Goal: Information Seeking & Learning: Check status

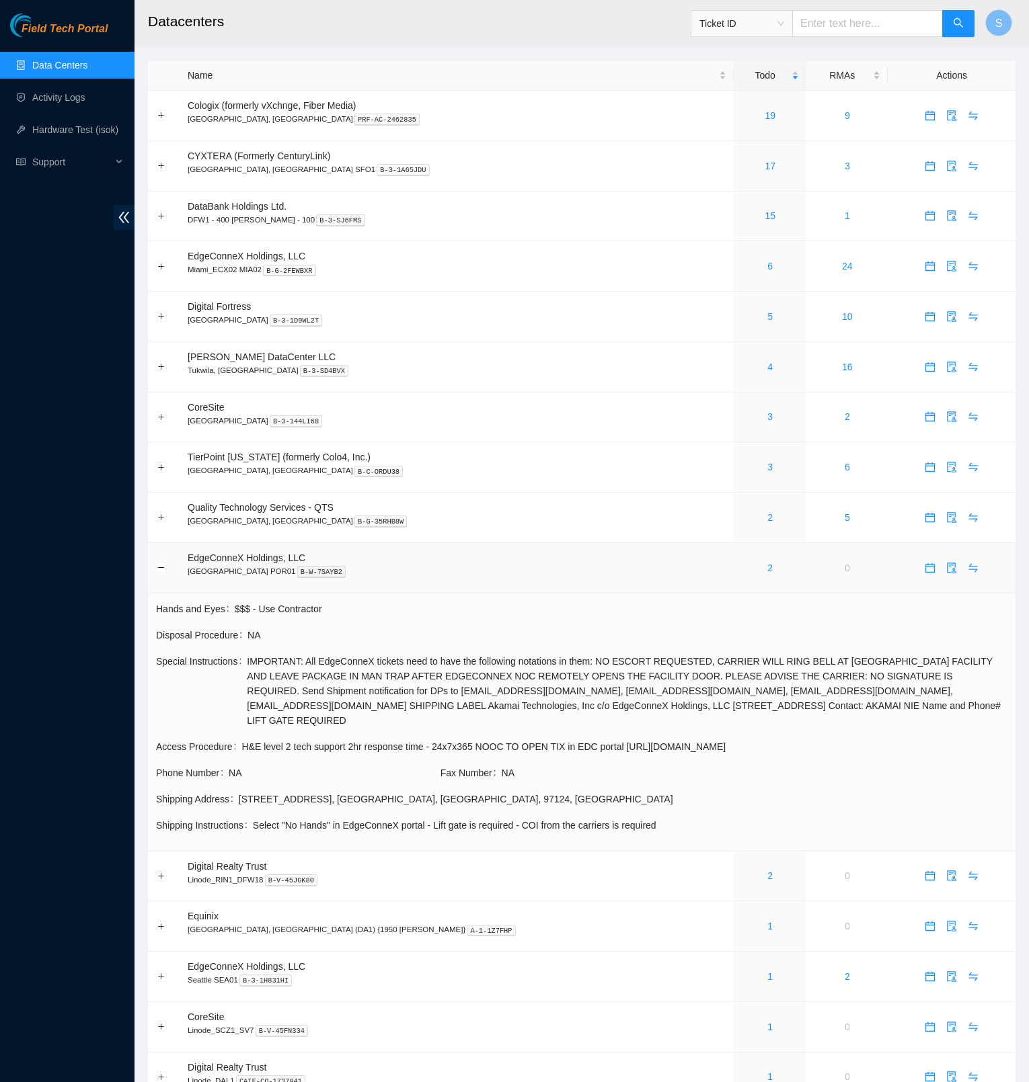
click at [159, 563] on button "Collapse row" at bounding box center [161, 568] width 11 height 11
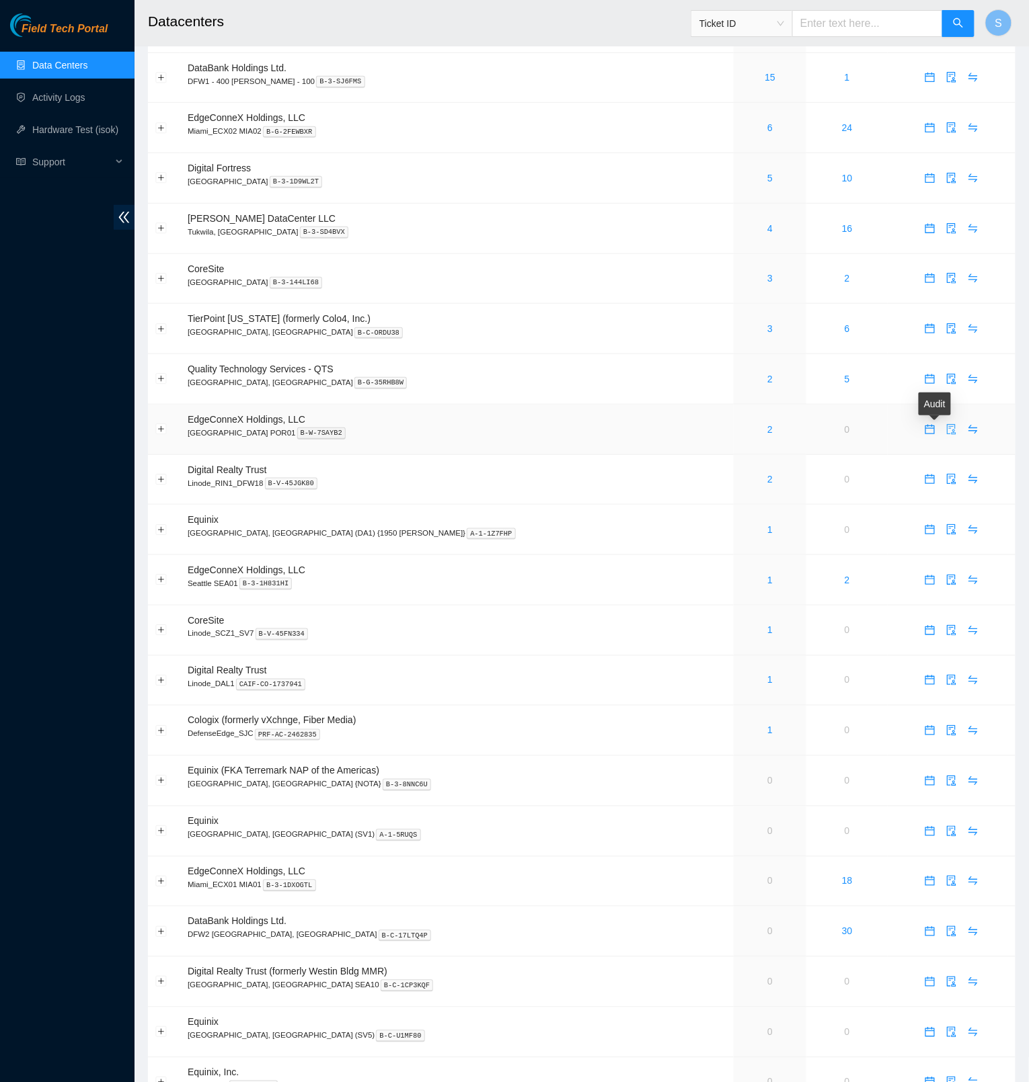
click at [947, 429] on icon "audit" at bounding box center [951, 429] width 9 height 11
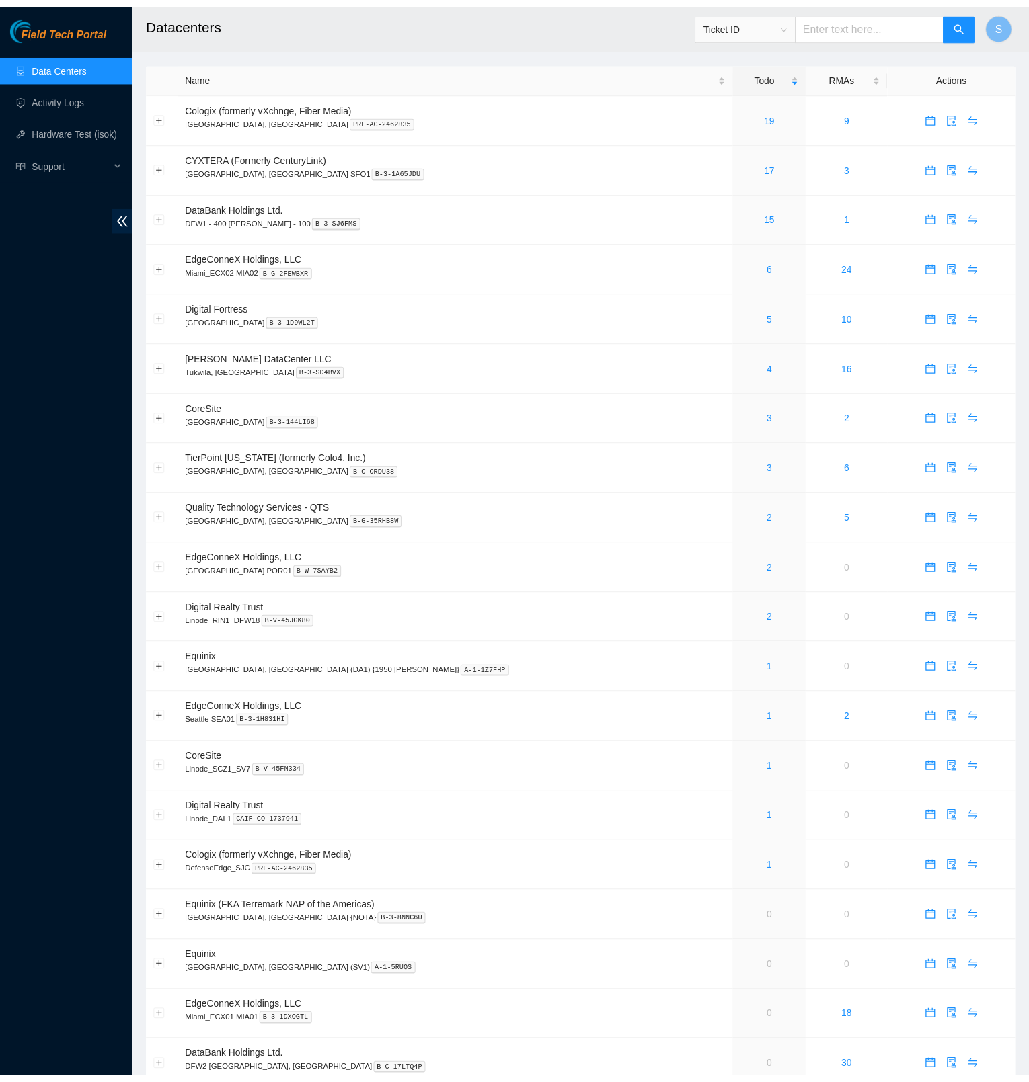
scroll to position [139, 0]
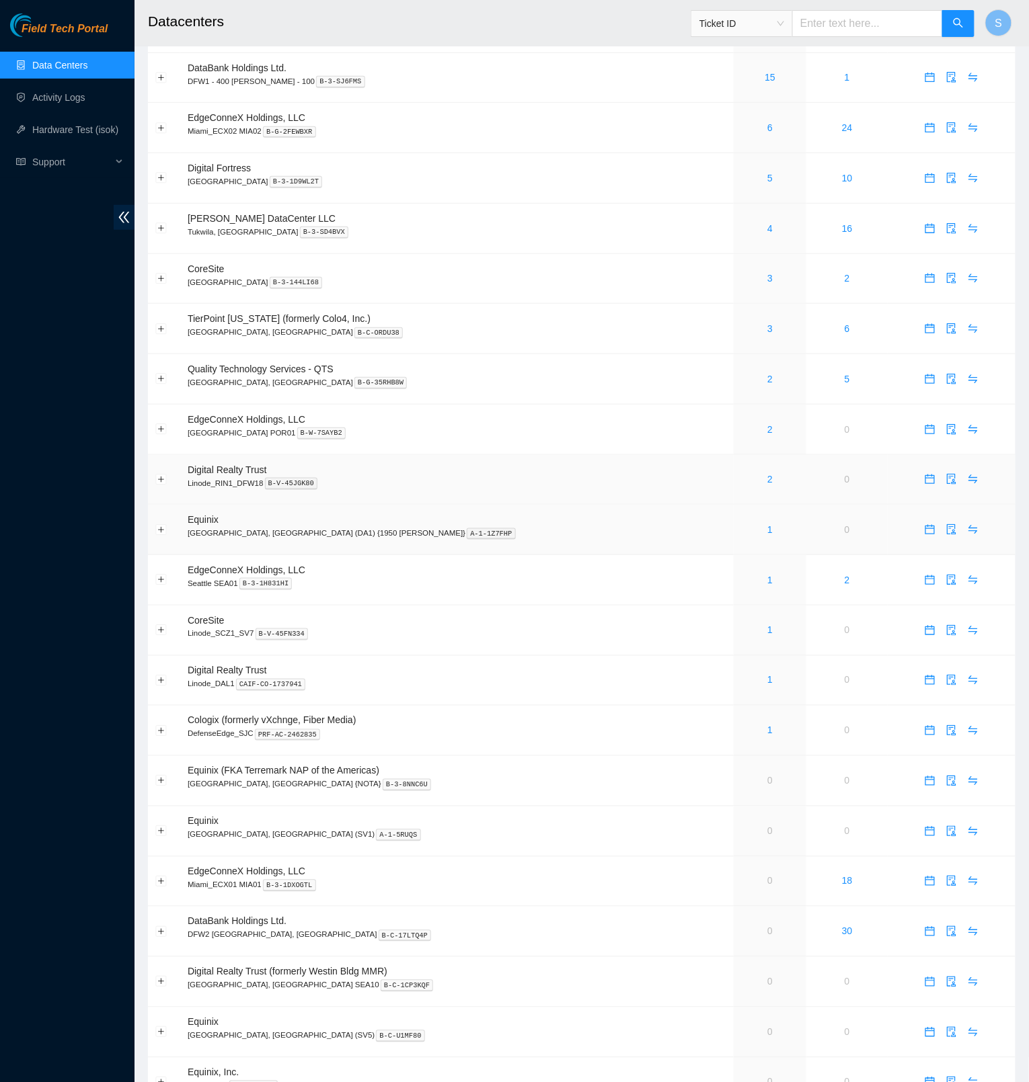
click at [553, 496] on td "Digital Realty Trust Linode_RIN1_DFW18 B-V-45JGK80" at bounding box center [456, 480] width 553 height 50
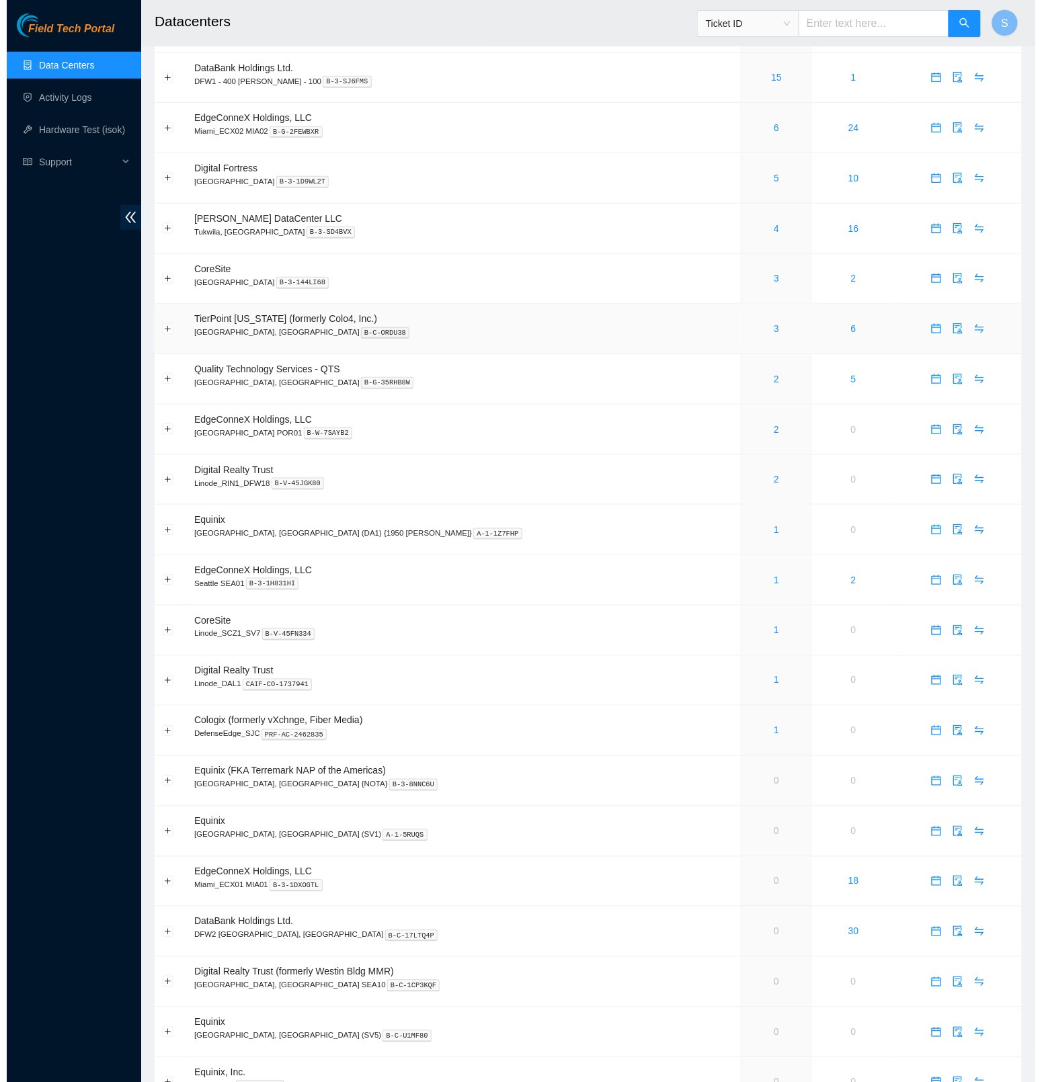
scroll to position [0, 0]
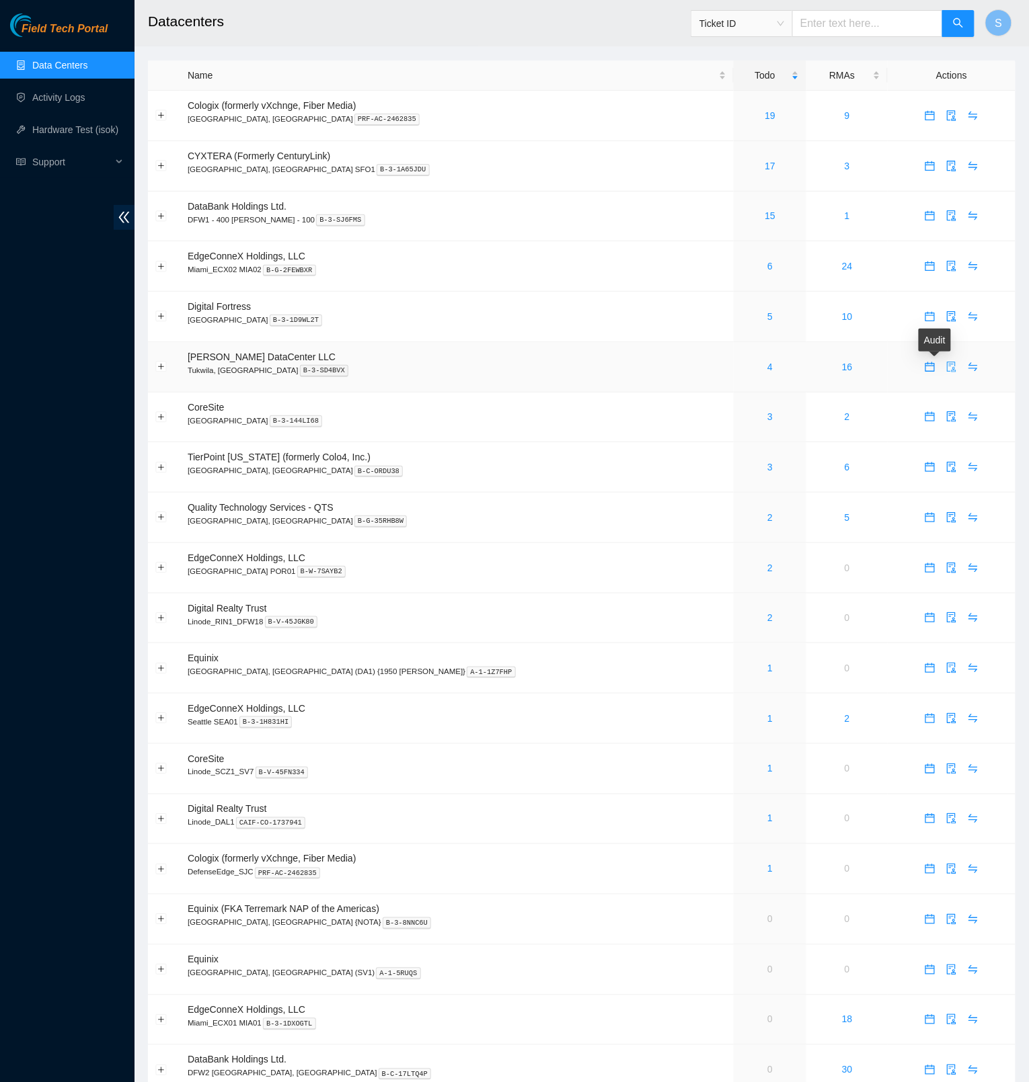
click at [946, 368] on icon "audit" at bounding box center [951, 367] width 11 height 11
click at [969, 316] on icon "swap" at bounding box center [973, 317] width 9 height 9
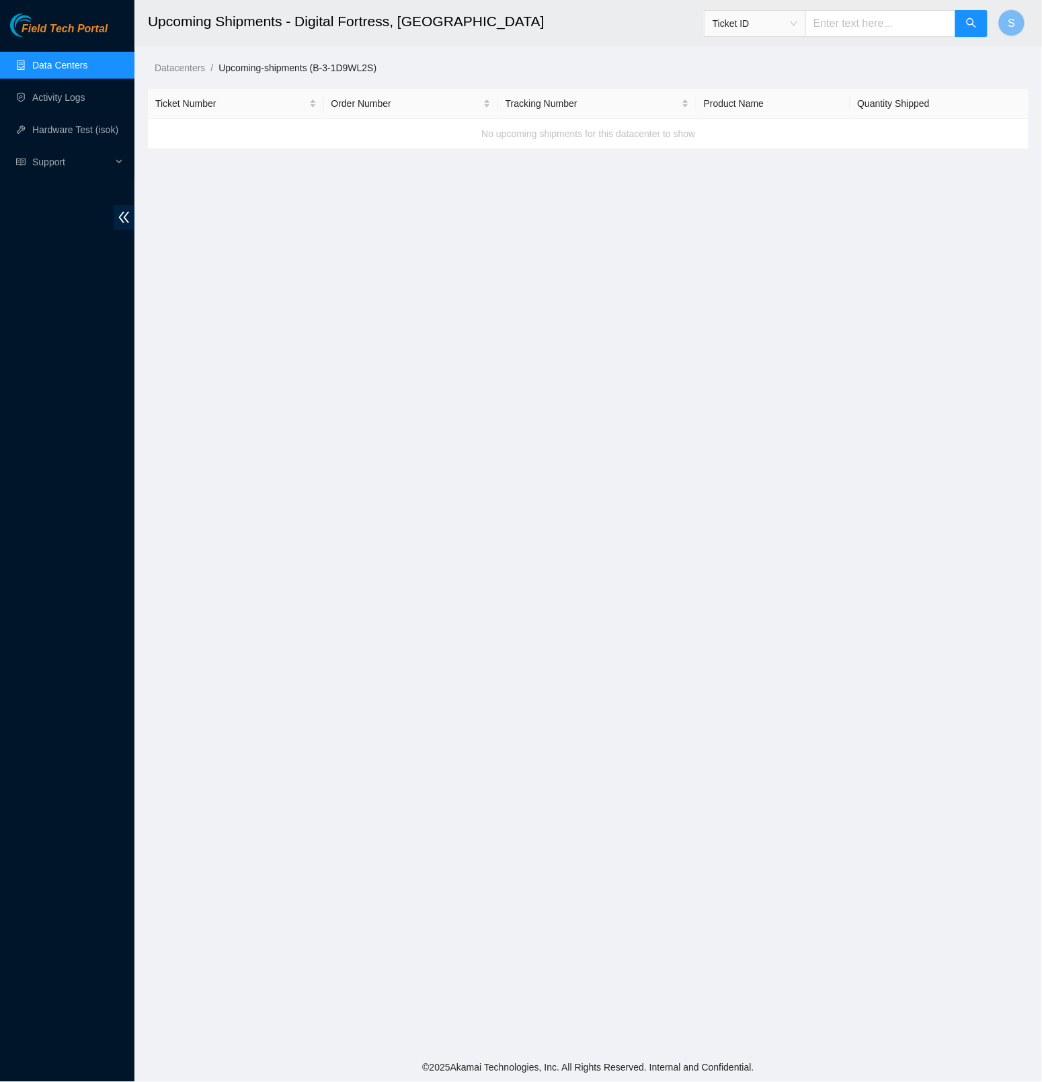
click at [91, 26] on span "Field Tech Portal" at bounding box center [65, 29] width 86 height 13
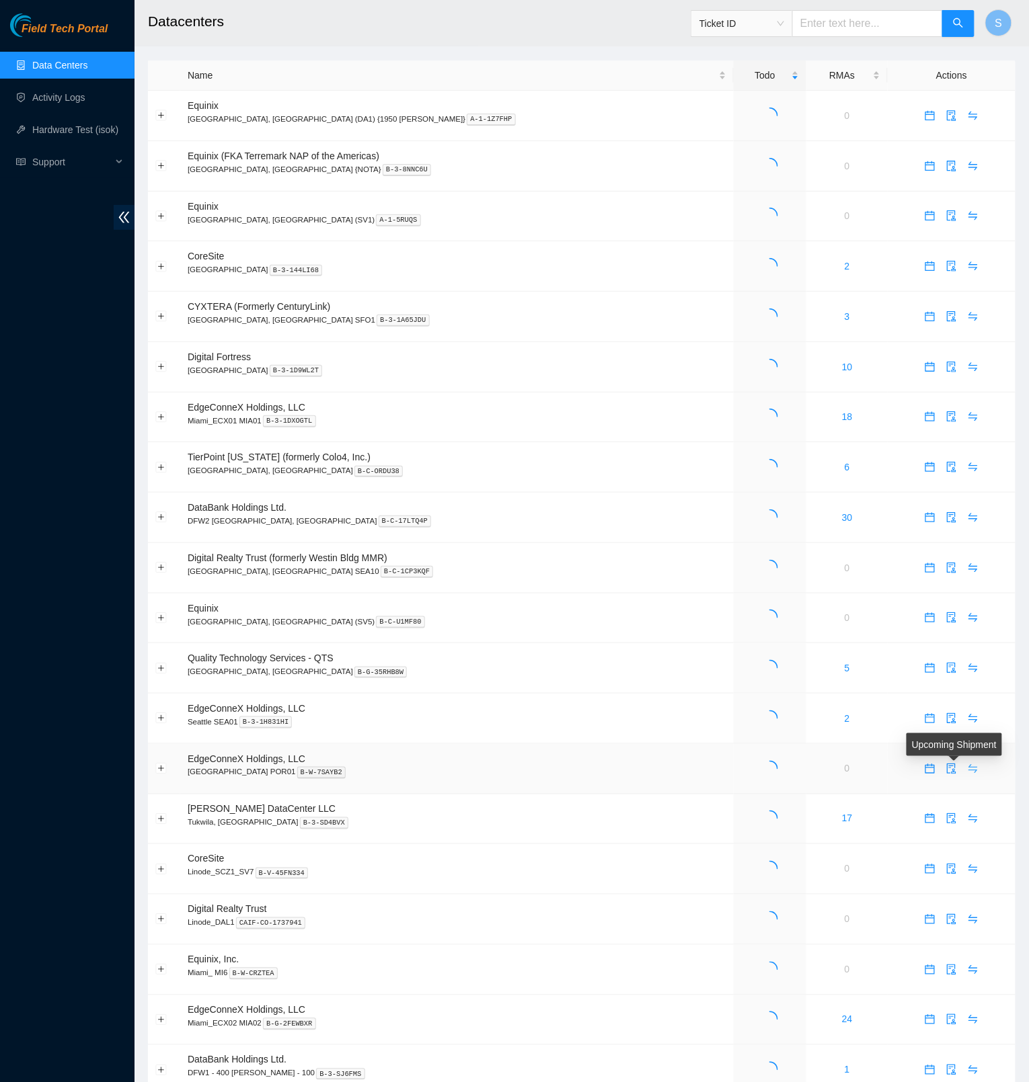
click at [969, 773] on icon "swap" at bounding box center [973, 768] width 9 height 9
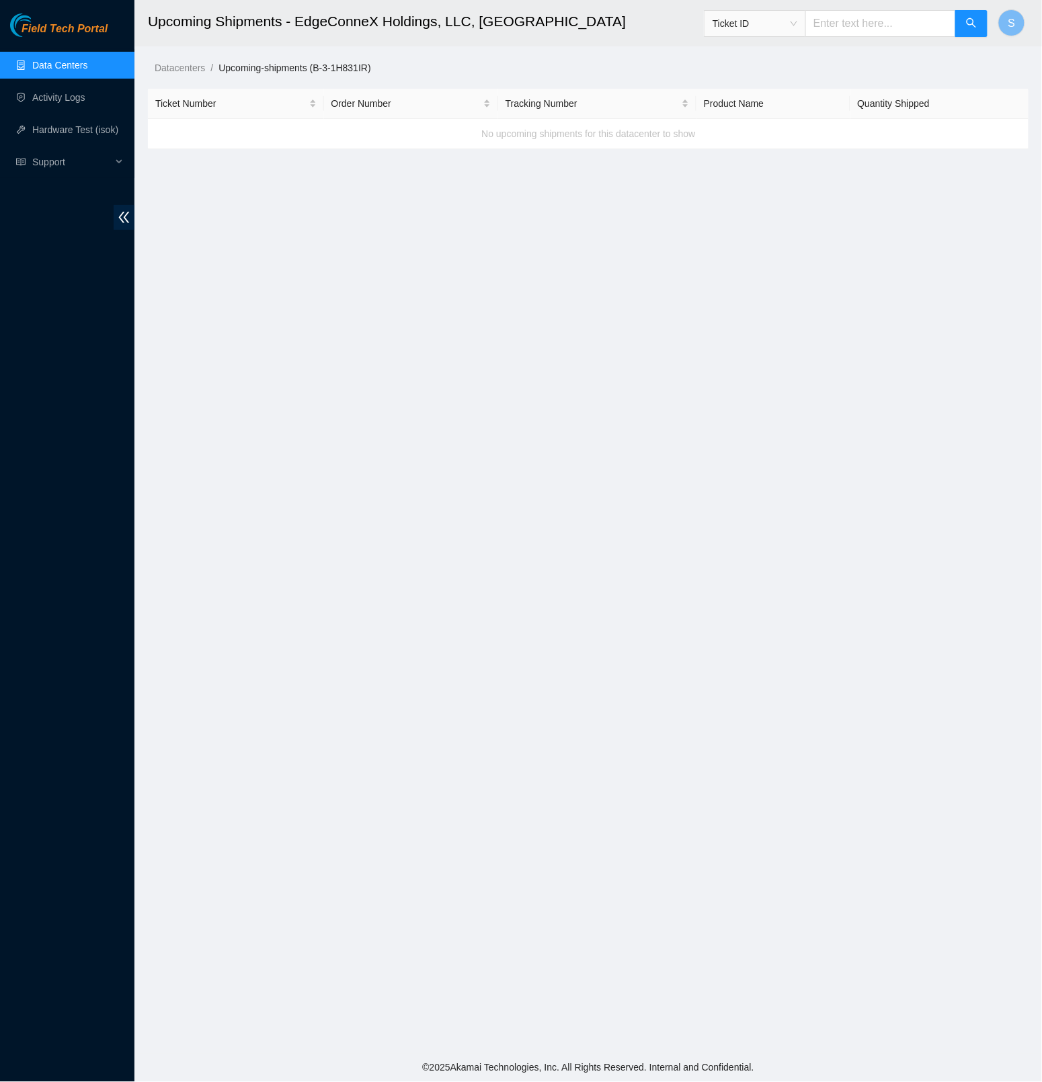
click at [40, 19] on div "Field Tech Portal" at bounding box center [67, 25] width 134 height 24
click at [46, 23] on span "Field Tech Portal" at bounding box center [65, 29] width 86 height 13
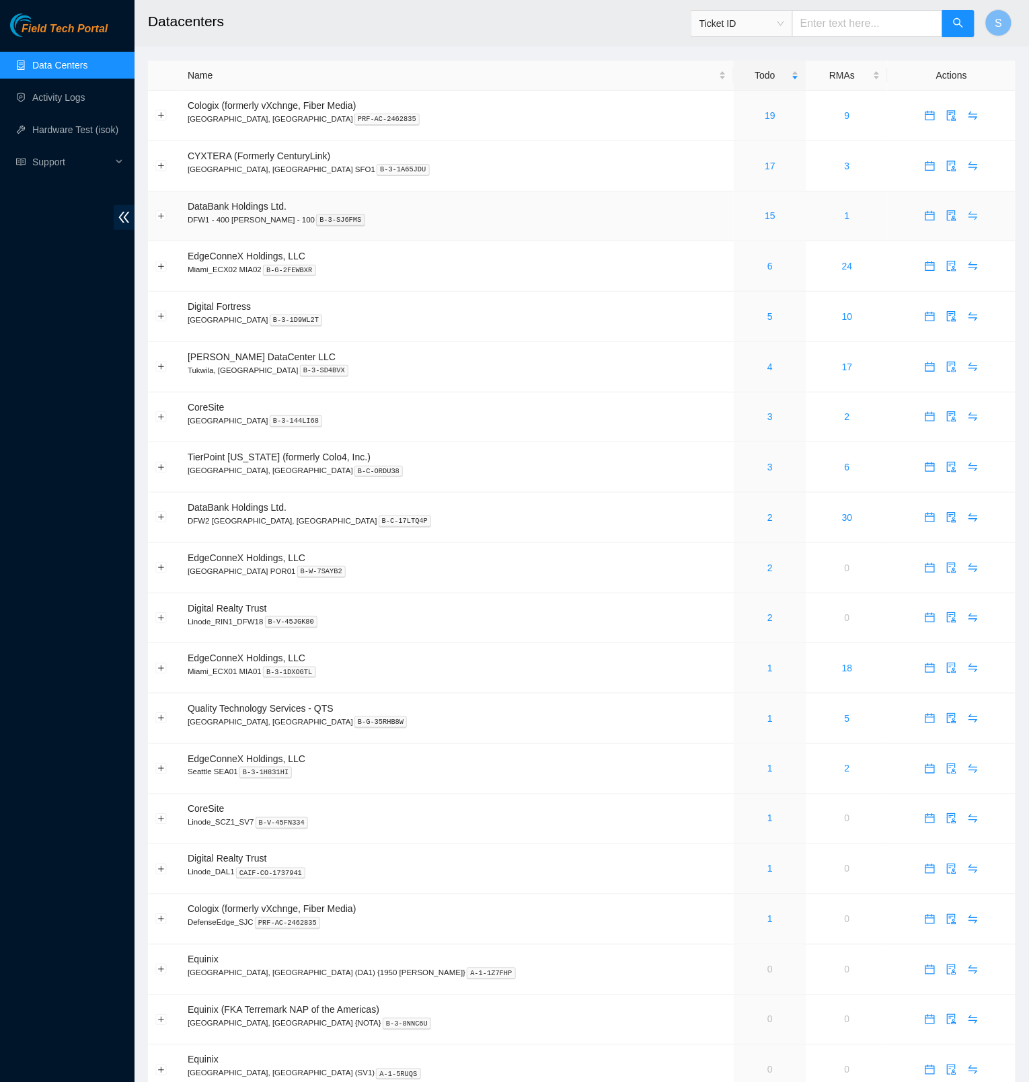
click at [967, 216] on icon "swap" at bounding box center [972, 215] width 11 height 11
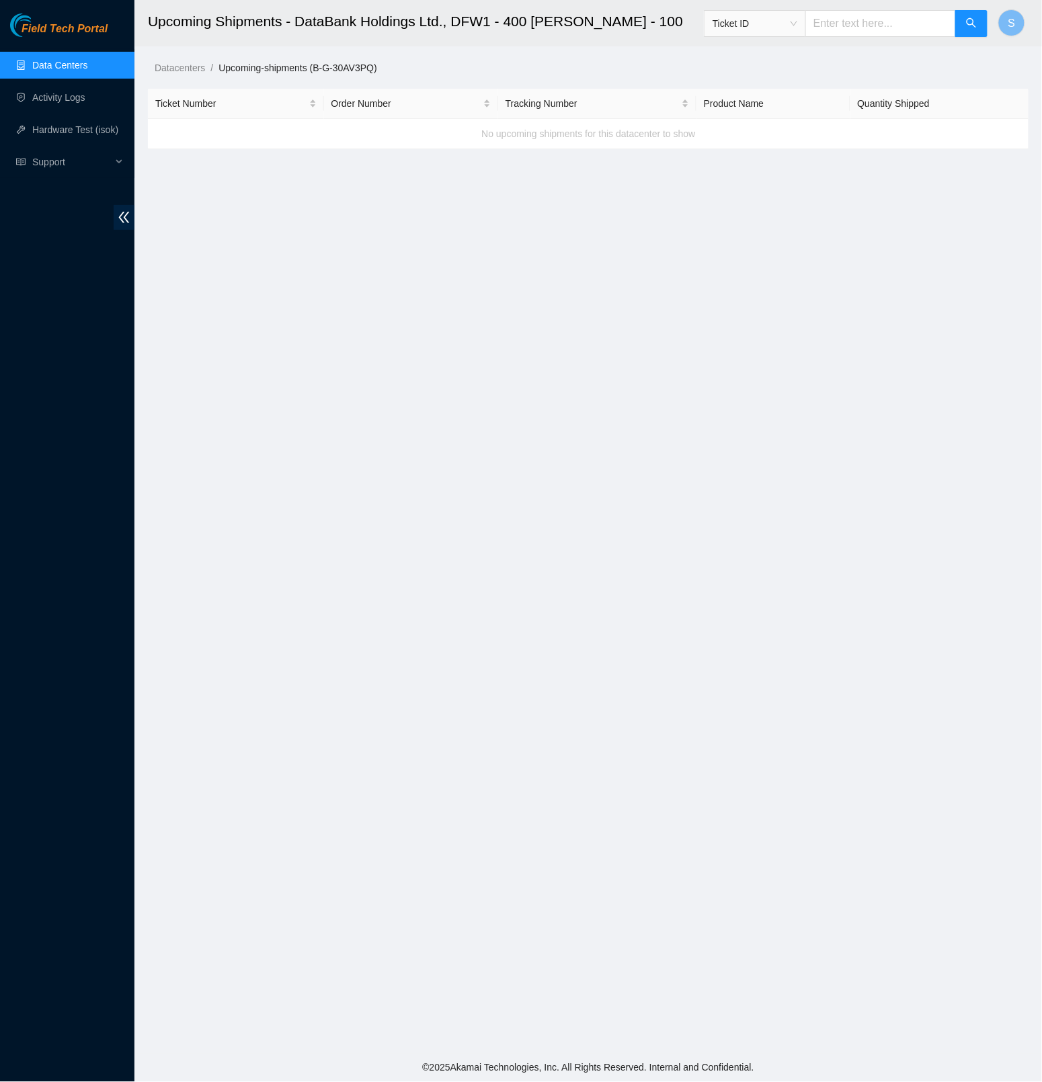
click at [85, 25] on span "Field Tech Portal" at bounding box center [65, 29] width 86 height 13
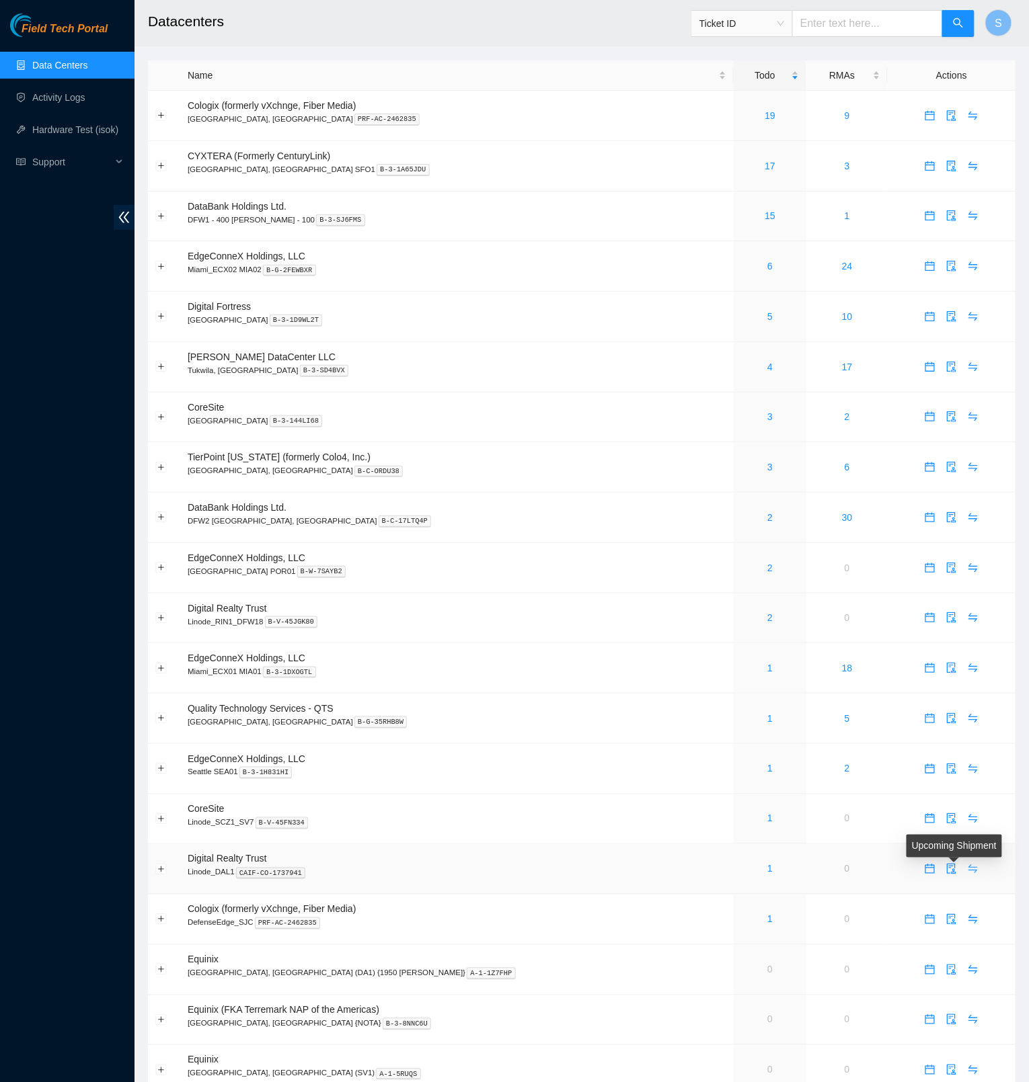
click at [962, 867] on button "button" at bounding box center [973, 870] width 22 height 22
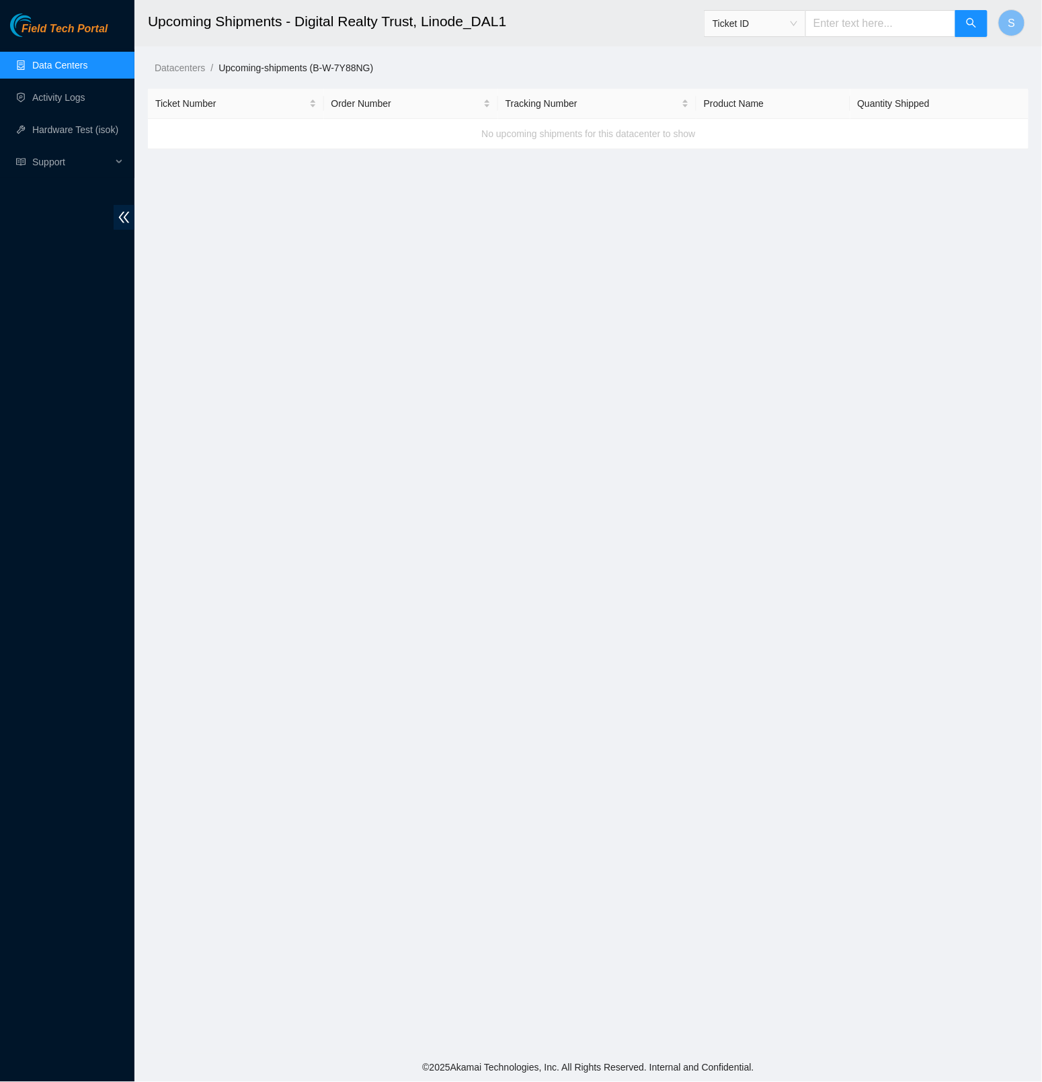
click at [89, 30] on span "Field Tech Portal" at bounding box center [65, 29] width 86 height 13
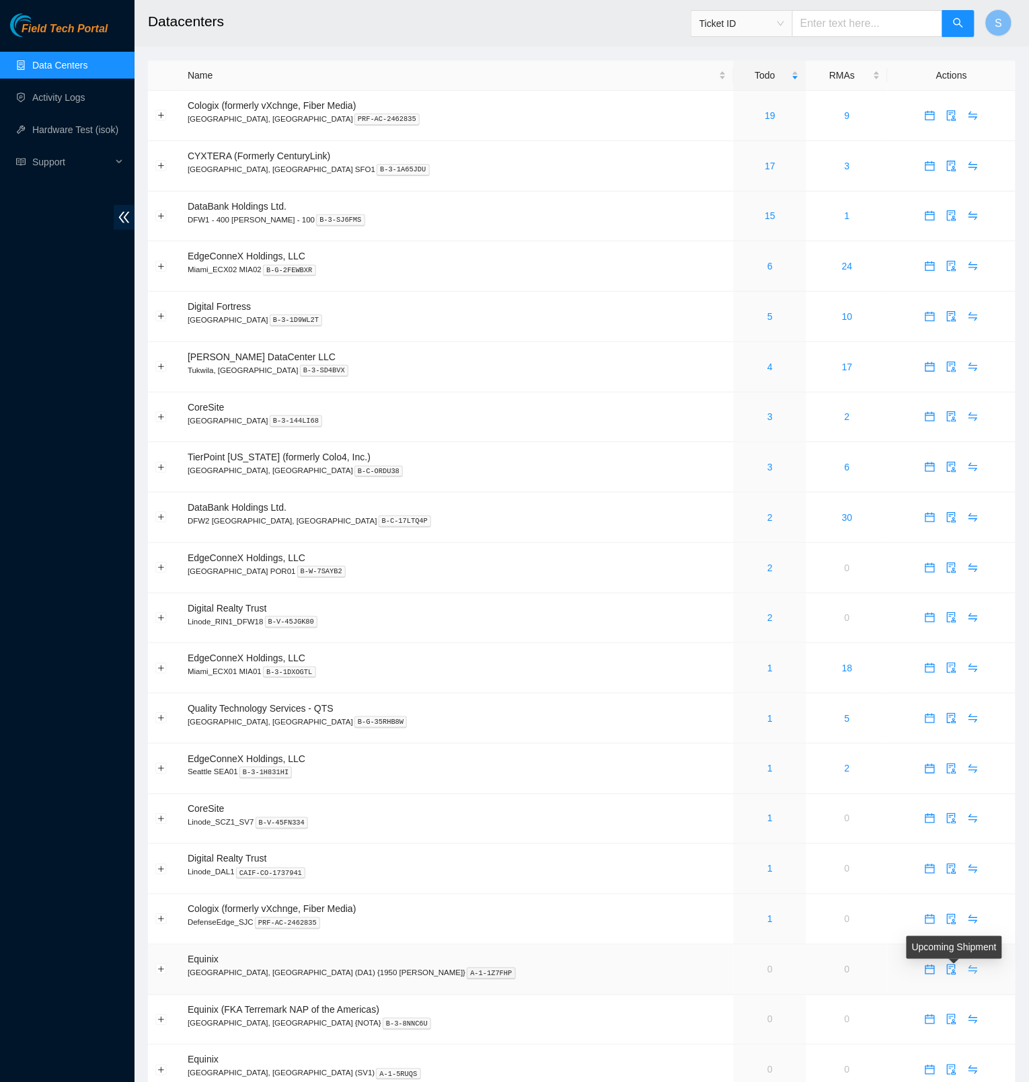
click at [967, 974] on icon "swap" at bounding box center [972, 970] width 11 height 11
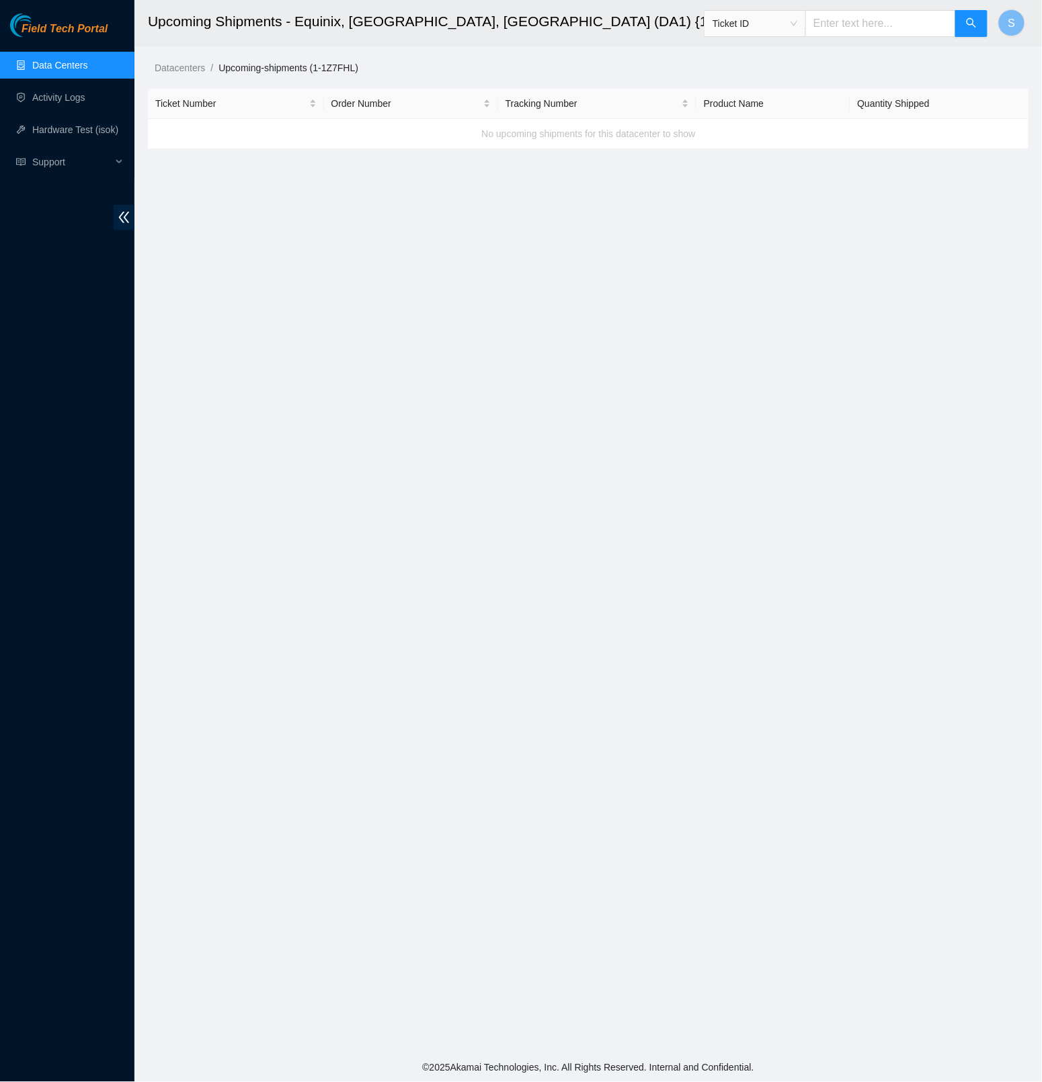
click at [76, 30] on span "Field Tech Portal" at bounding box center [65, 29] width 86 height 13
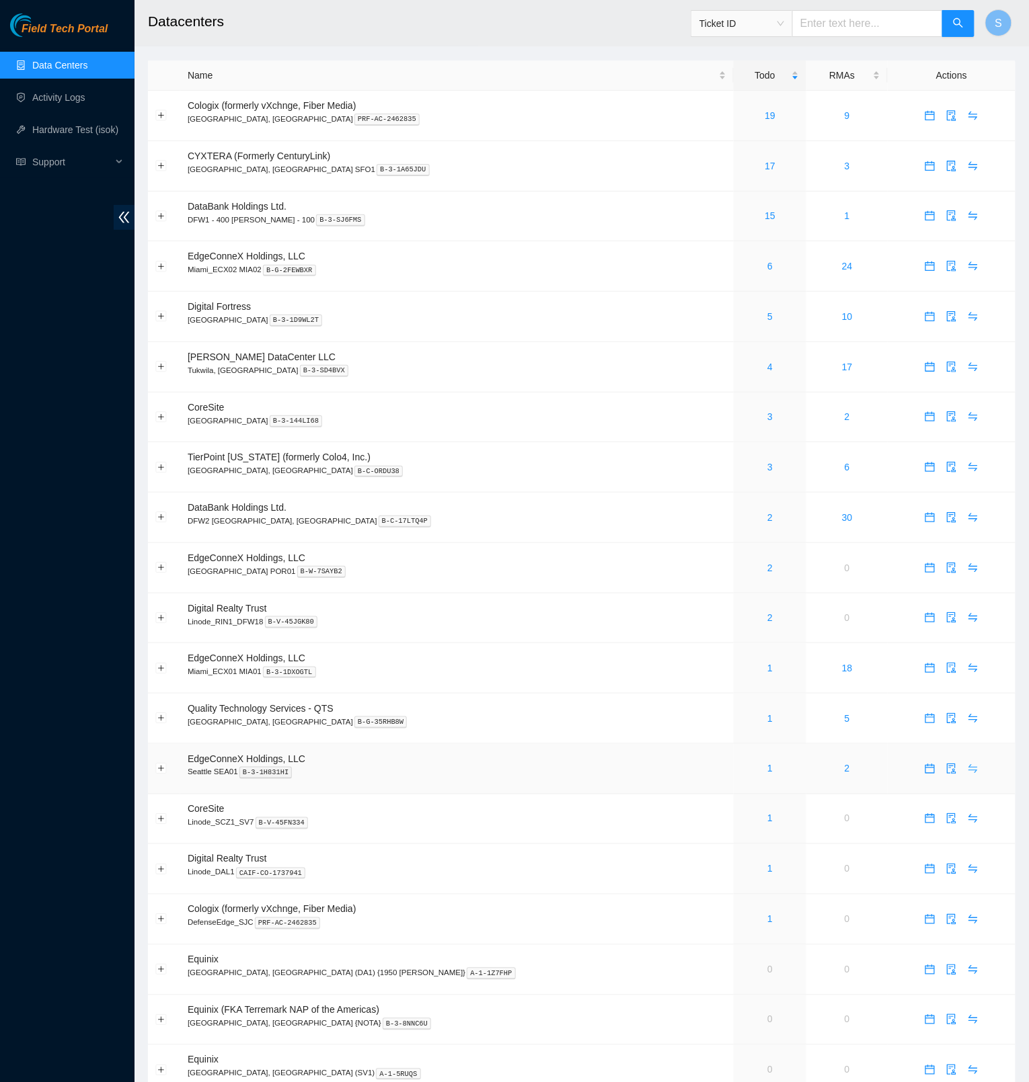
click at [967, 771] on icon "swap" at bounding box center [972, 769] width 11 height 11
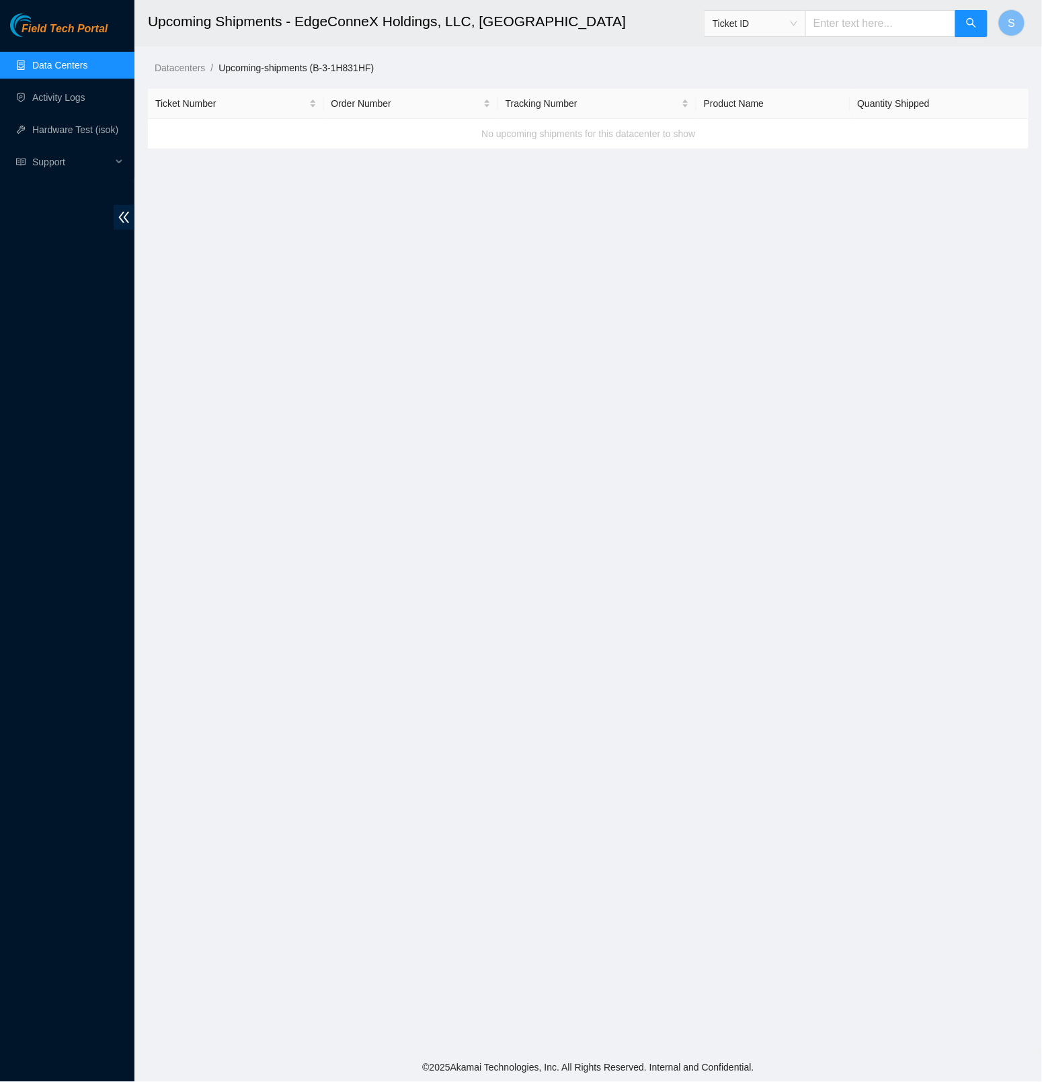
click at [74, 33] on span "Field Tech Portal" at bounding box center [65, 29] width 86 height 13
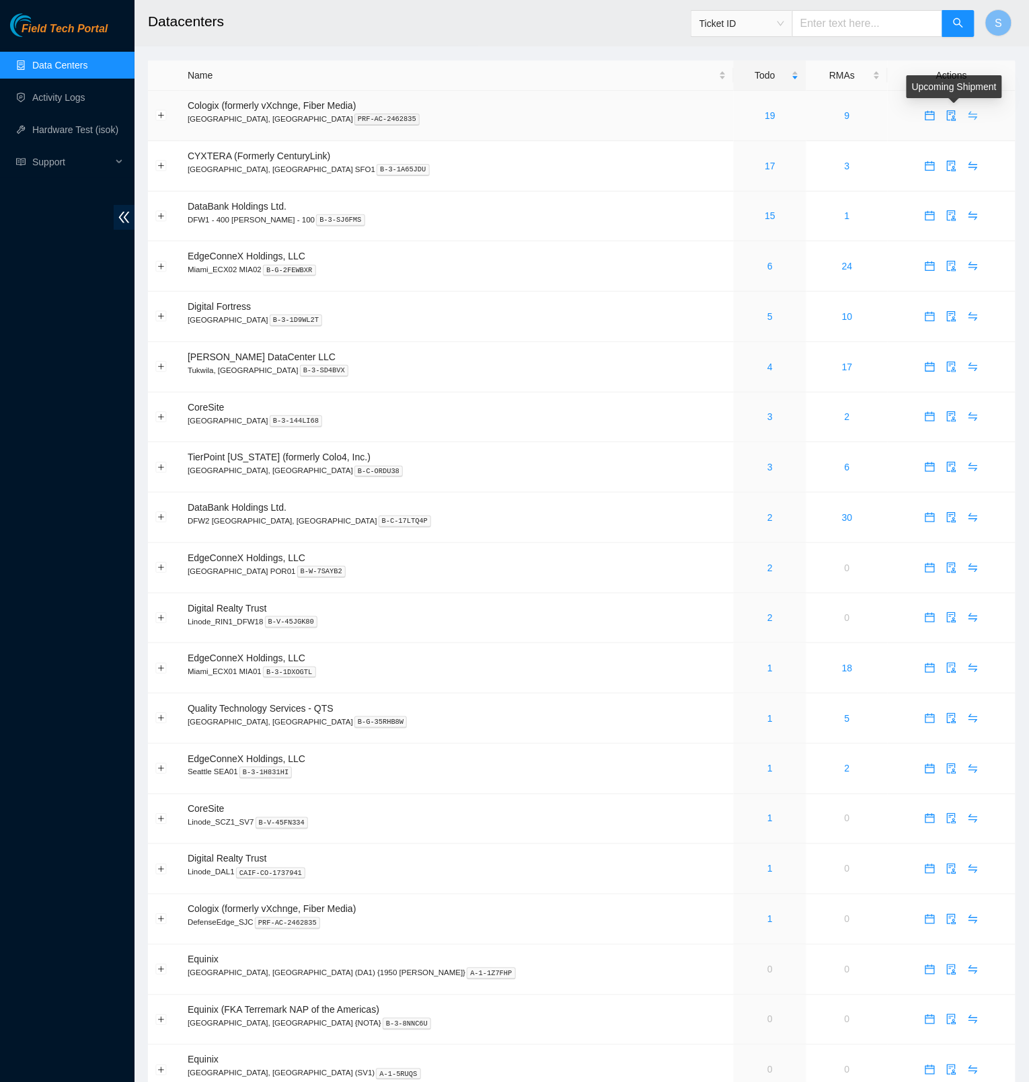
click at [967, 113] on icon "swap" at bounding box center [972, 115] width 11 height 11
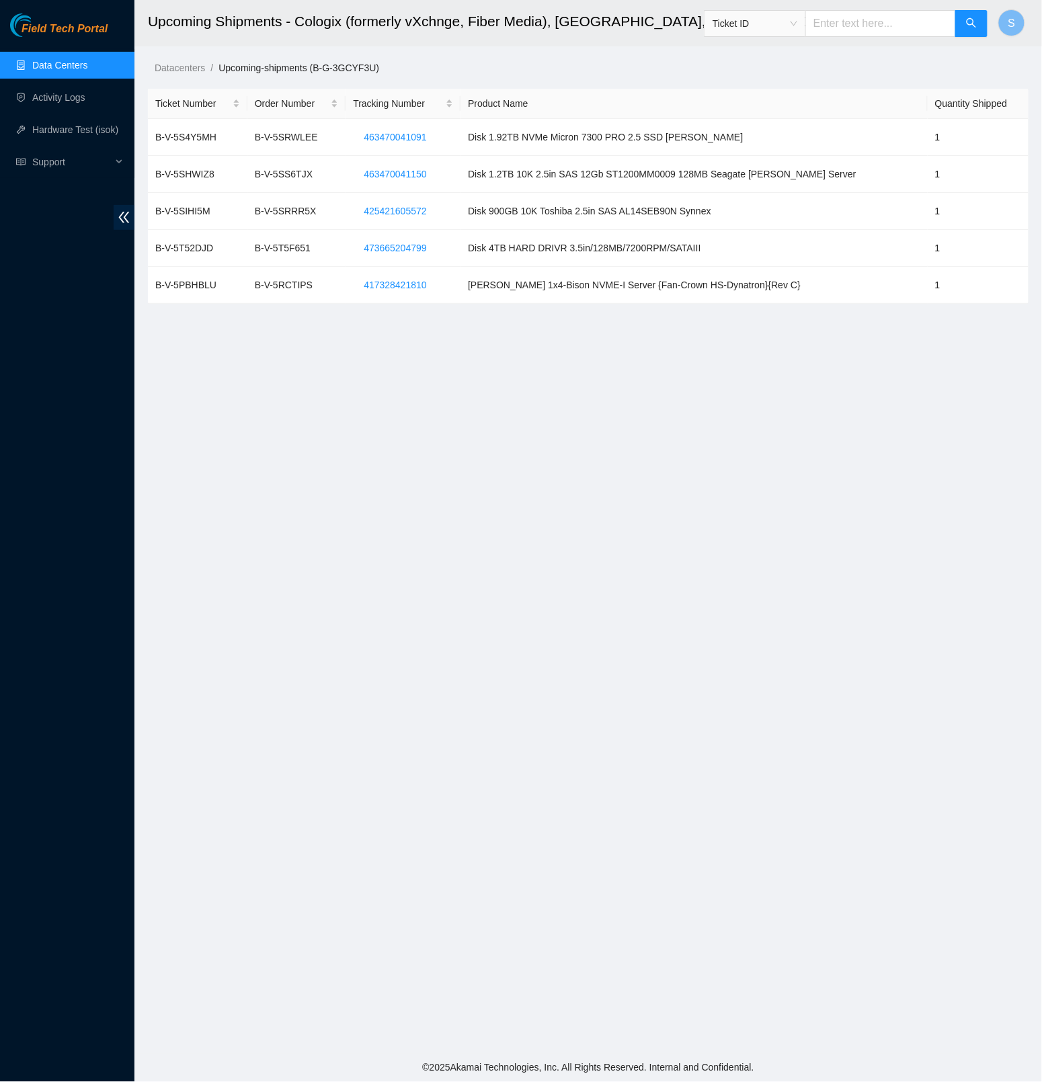
click at [66, 34] on span "Field Tech Portal" at bounding box center [65, 29] width 86 height 13
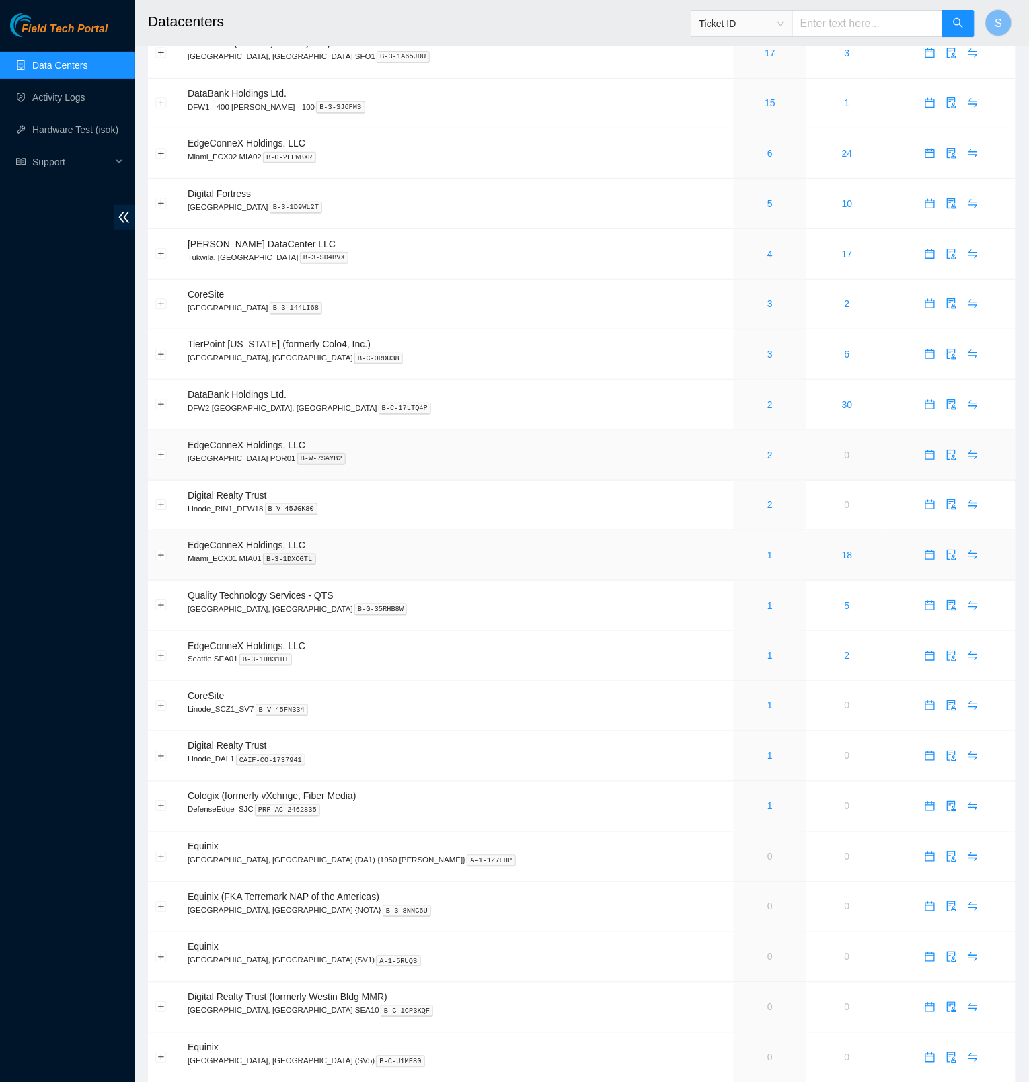
scroll to position [128, 0]
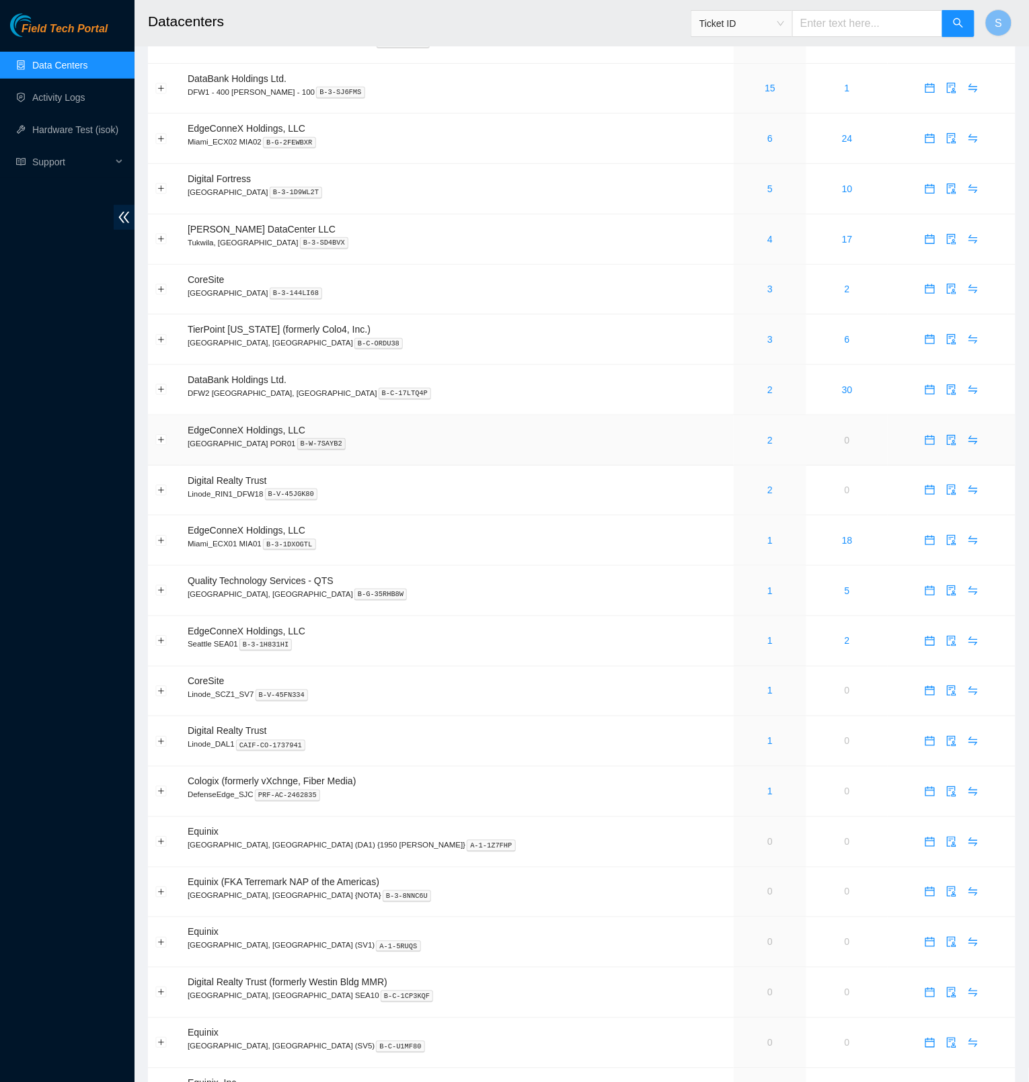
click at [584, 446] on p "[GEOGRAPHIC_DATA] POR01 B-W-7SAYB2" at bounding box center [457, 444] width 539 height 12
click at [767, 446] on link "2" at bounding box center [769, 440] width 5 height 11
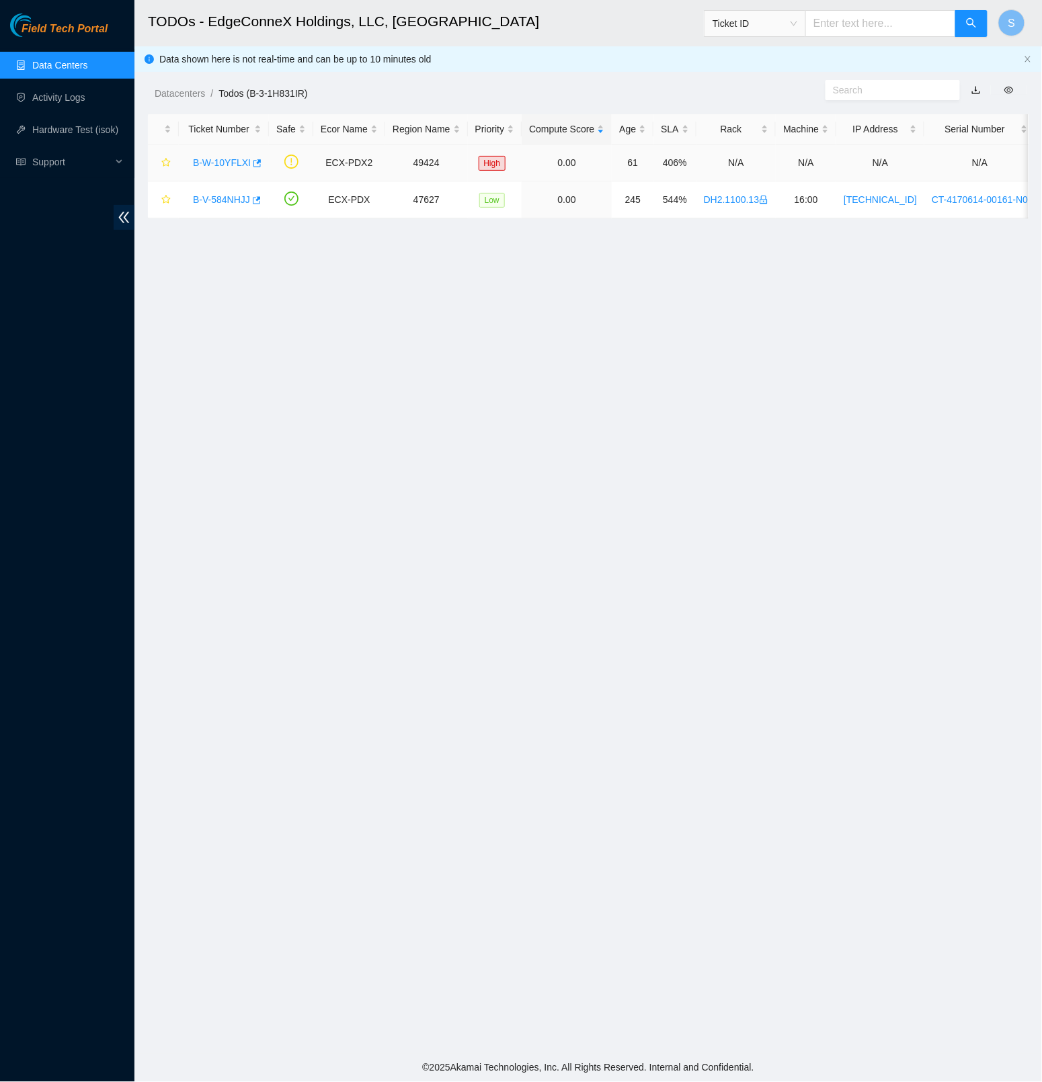
click at [232, 160] on link "B-W-10YFLXI" at bounding box center [222, 162] width 58 height 11
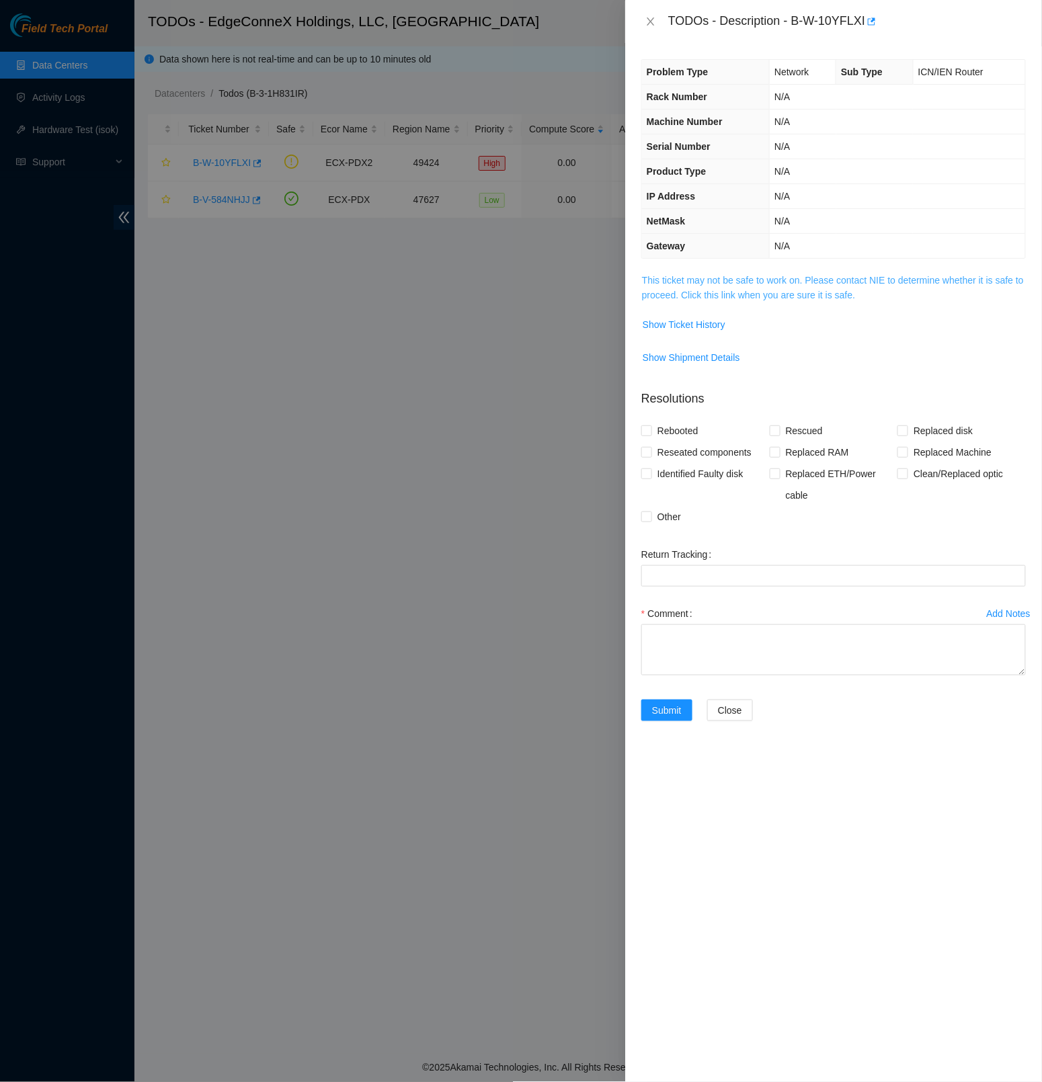
click at [854, 275] on link "This ticket may not be safe to work on. Please contact NIE to determine whether…" at bounding box center [833, 288] width 382 height 26
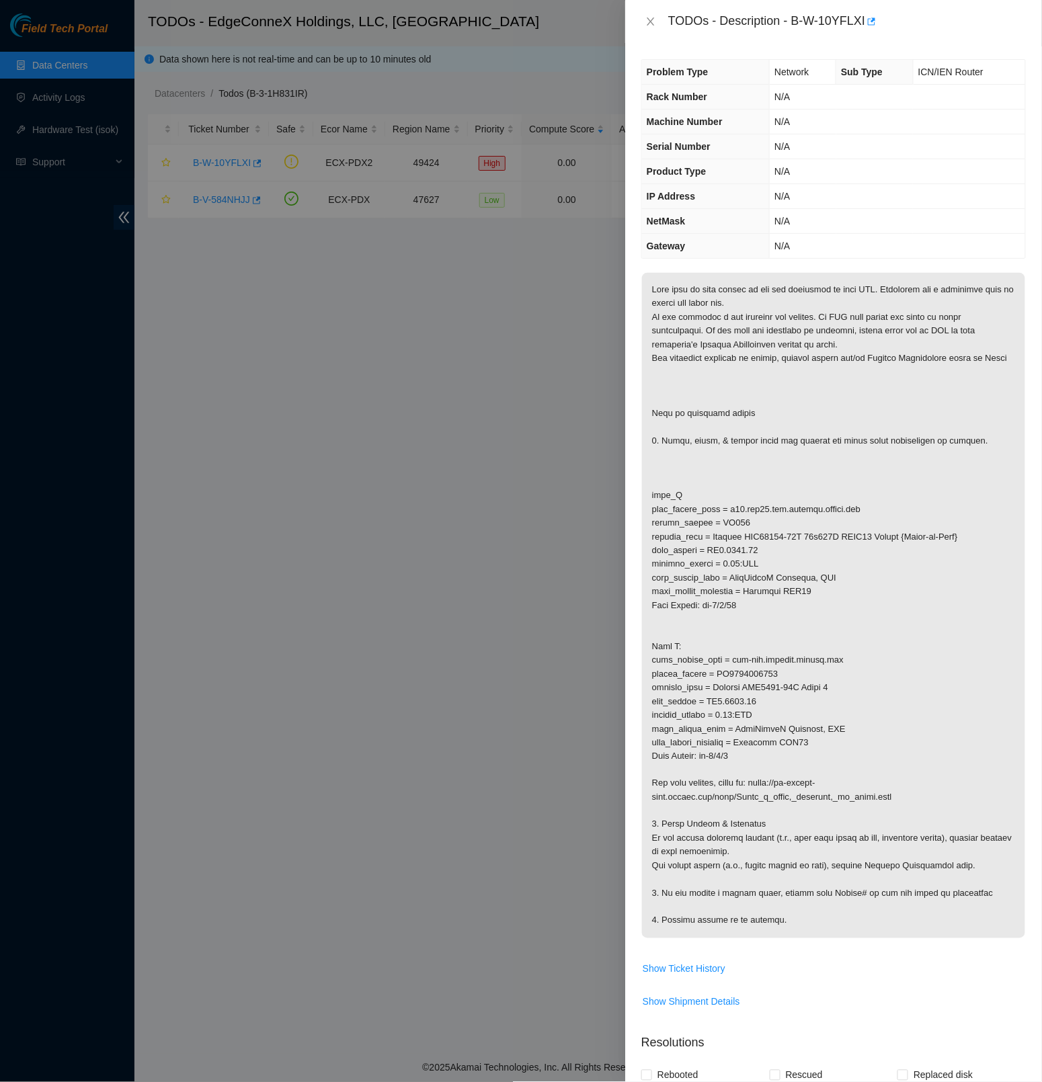
click at [791, 746] on p at bounding box center [833, 606] width 383 height 666
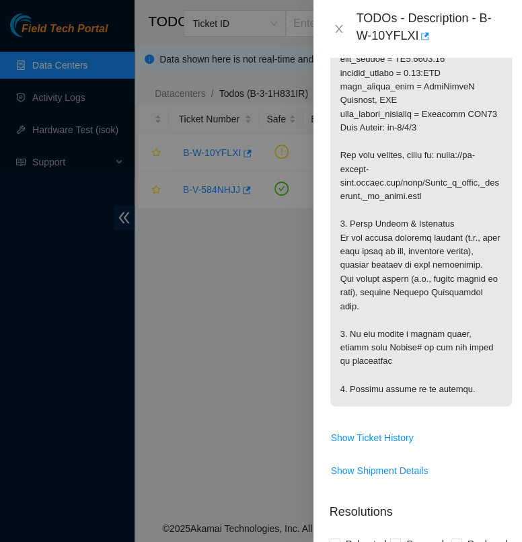
scroll to position [904, 0]
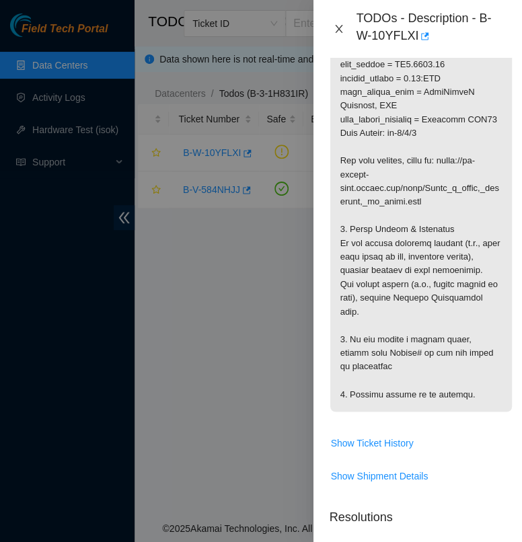
click at [338, 29] on icon "close" at bounding box center [338, 29] width 7 height 8
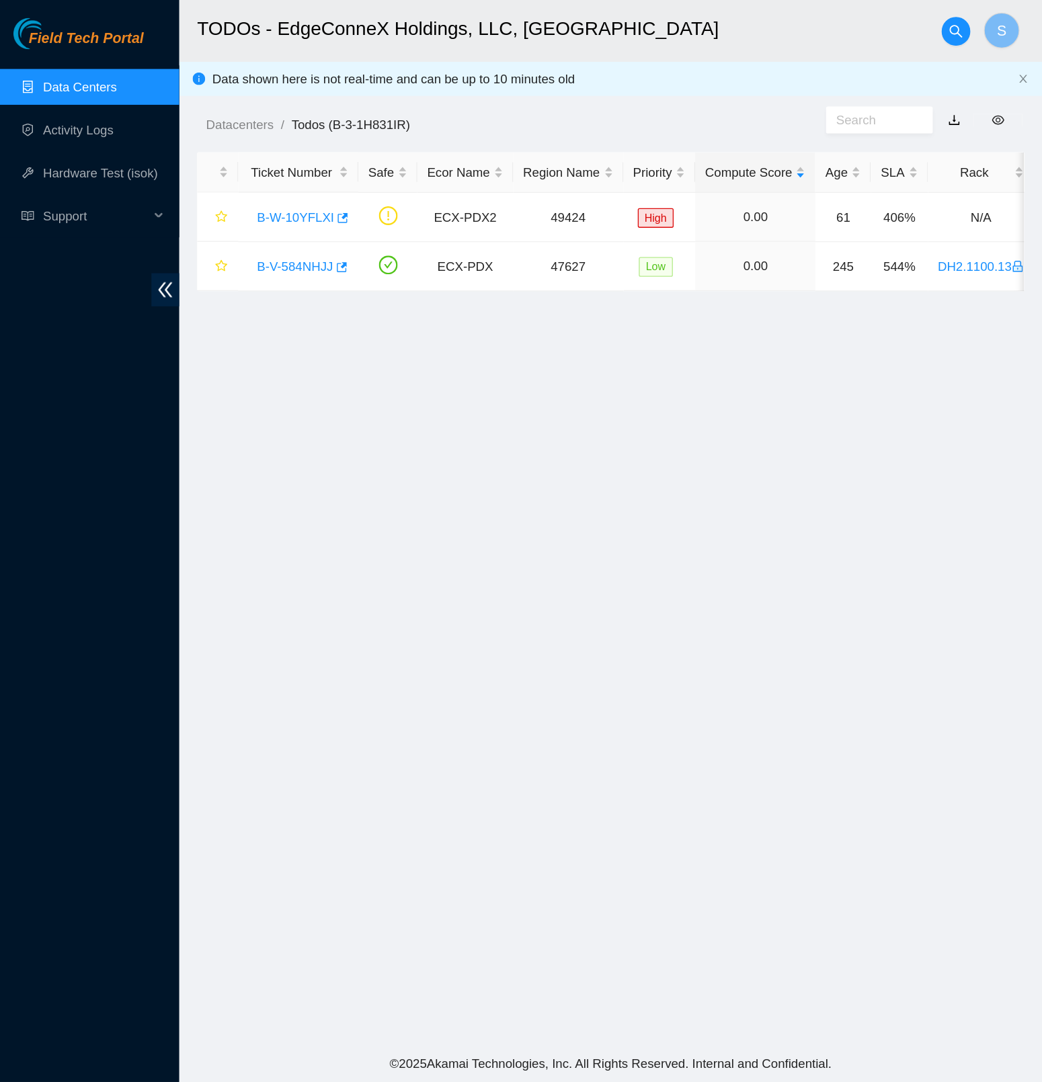
scroll to position [0, 0]
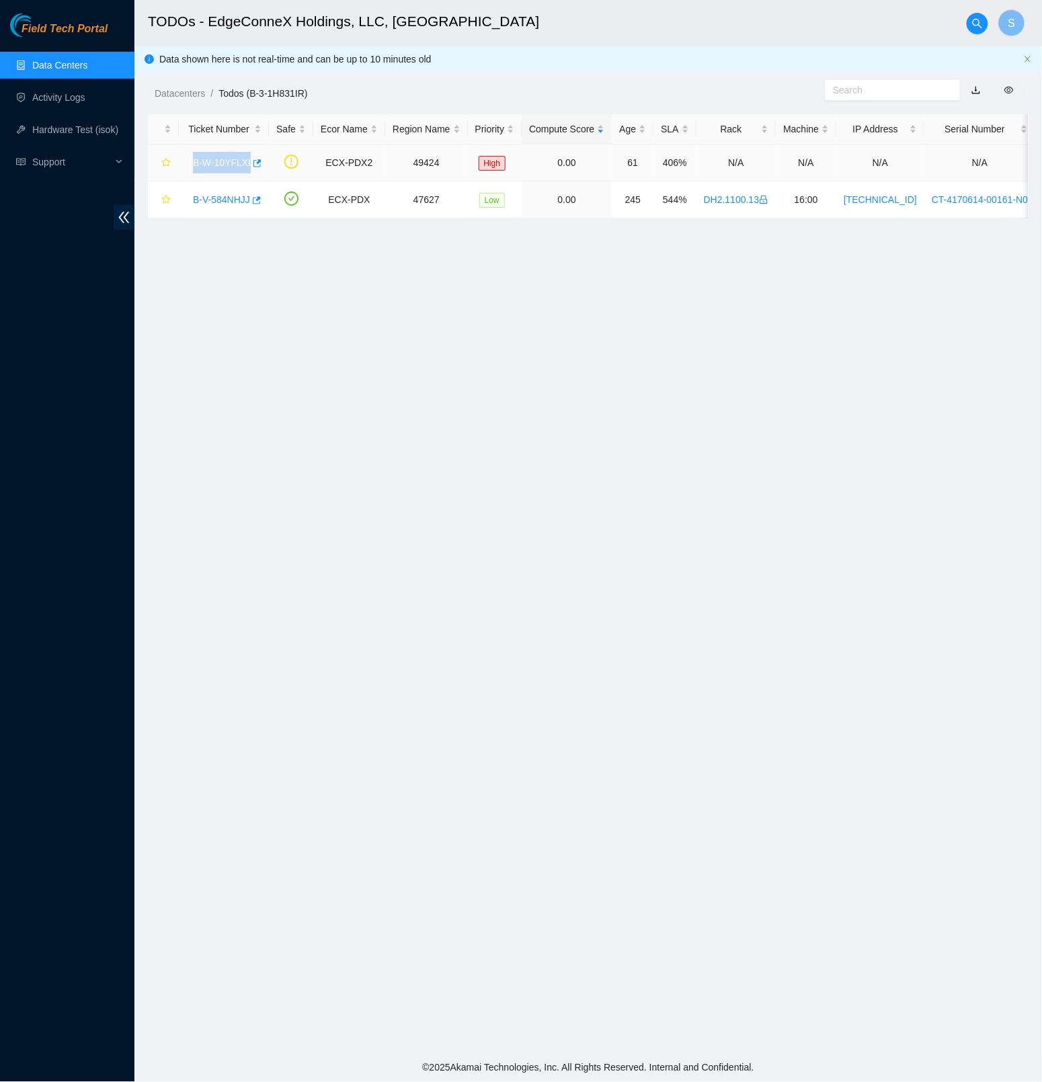
copy link "B-W-10YFLXI"
drag, startPoint x: 535, startPoint y: 320, endPoint x: 528, endPoint y: 334, distance: 15.6
click at [534, 320] on main "TODOs - EdgeConneX Holdings, LLC, [GEOGRAPHIC_DATA] POR01 S Data shown here is …" at bounding box center [588, 527] width 908 height 1054
click at [222, 165] on link "B-W-10YFLXI" at bounding box center [222, 162] width 58 height 11
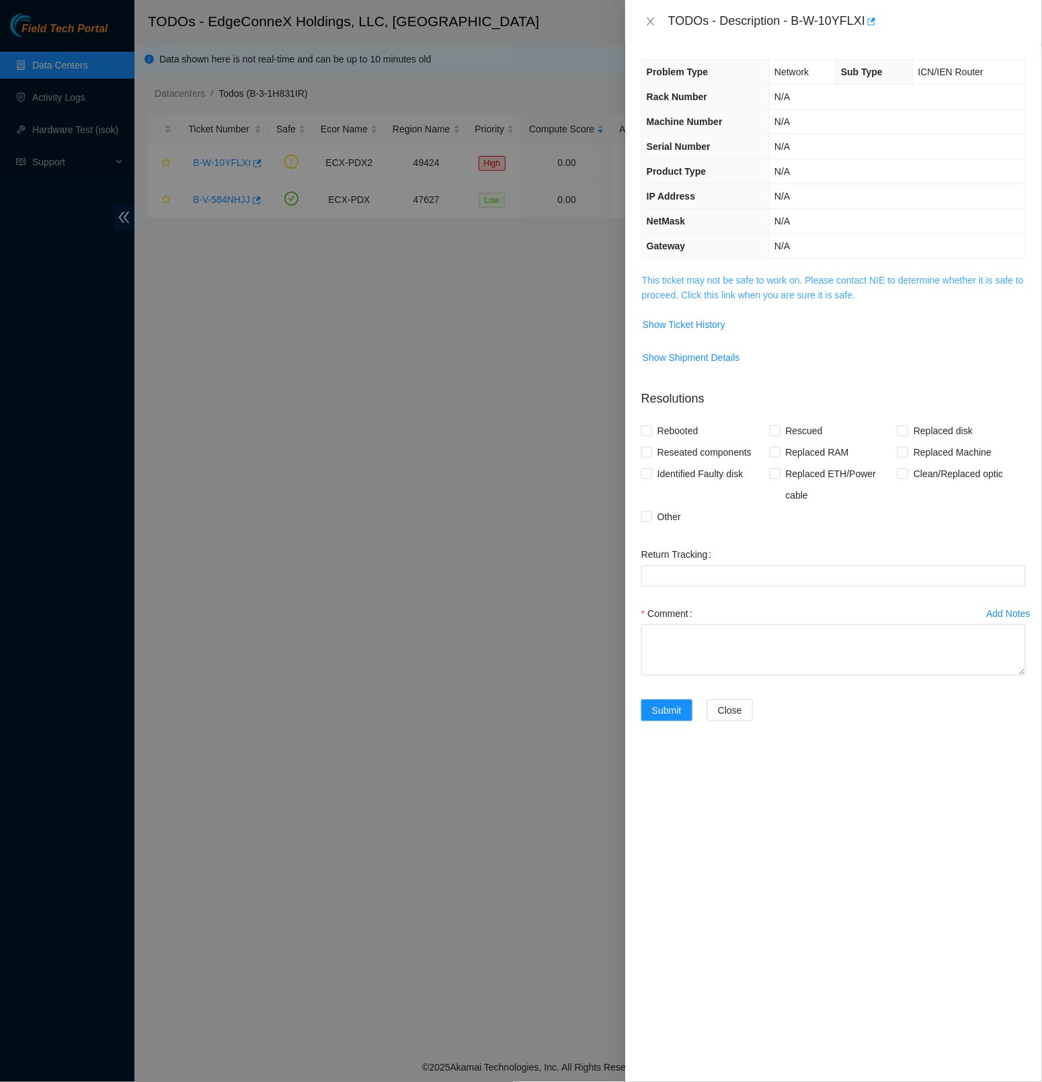
click at [756, 278] on link "This ticket may not be safe to work on. Please contact NIE to determine whether…" at bounding box center [833, 288] width 382 height 26
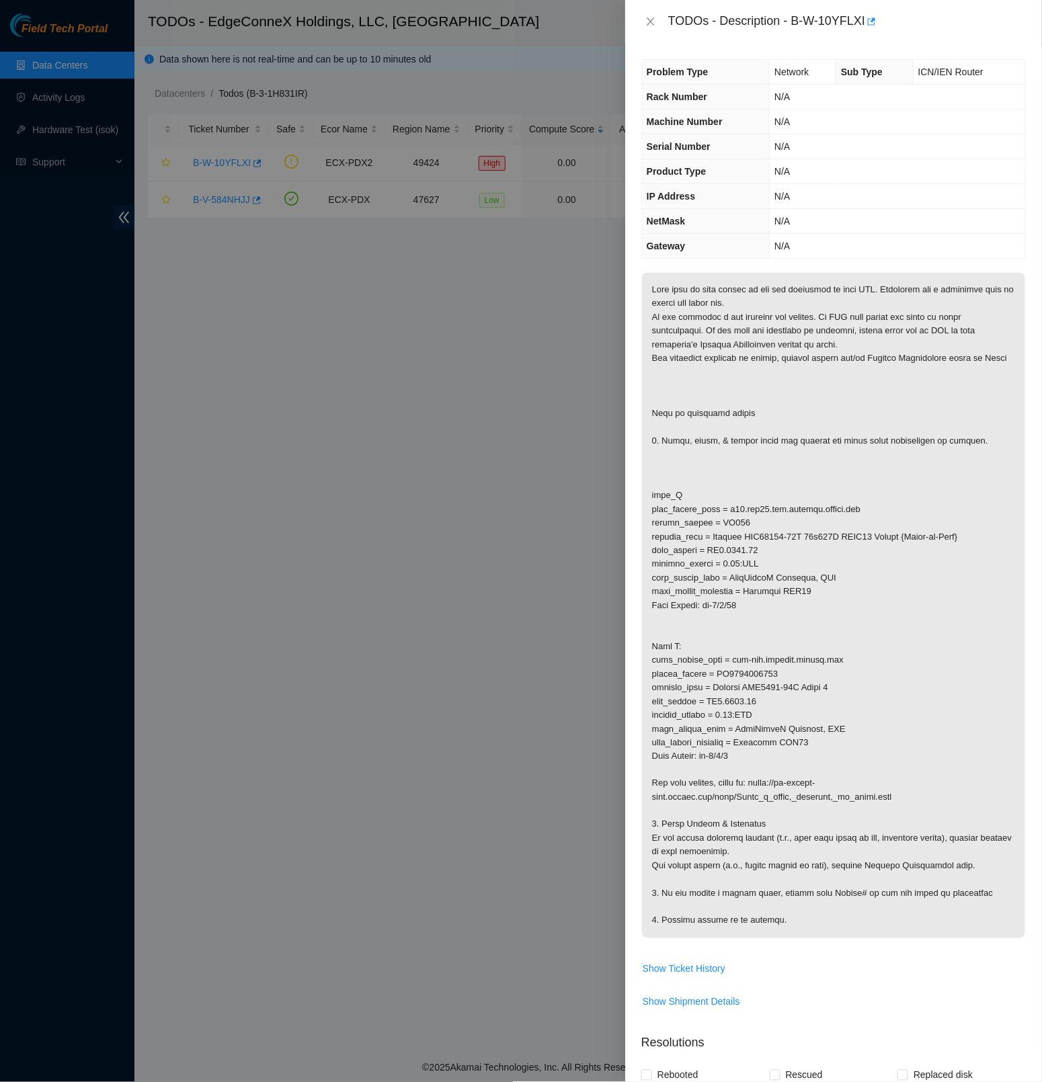
scroll to position [82, 0]
